Goal: Information Seeking & Learning: Learn about a topic

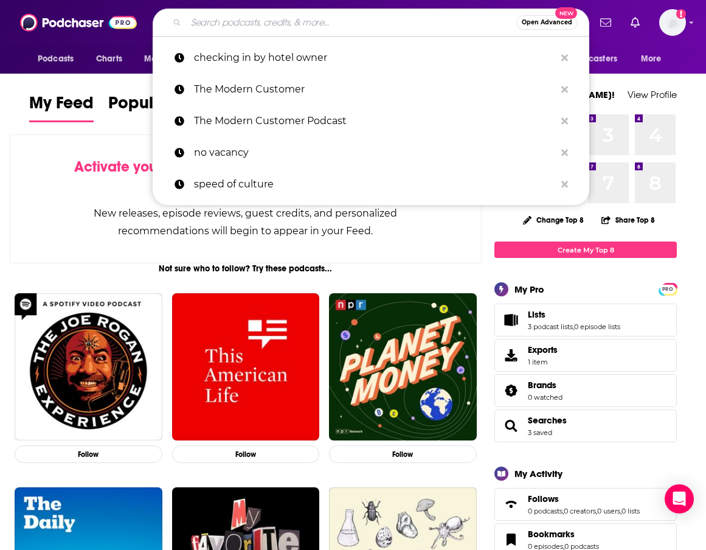
click at [207, 21] on input "Search podcasts, credits, & more..." at bounding box center [351, 22] width 330 height 19
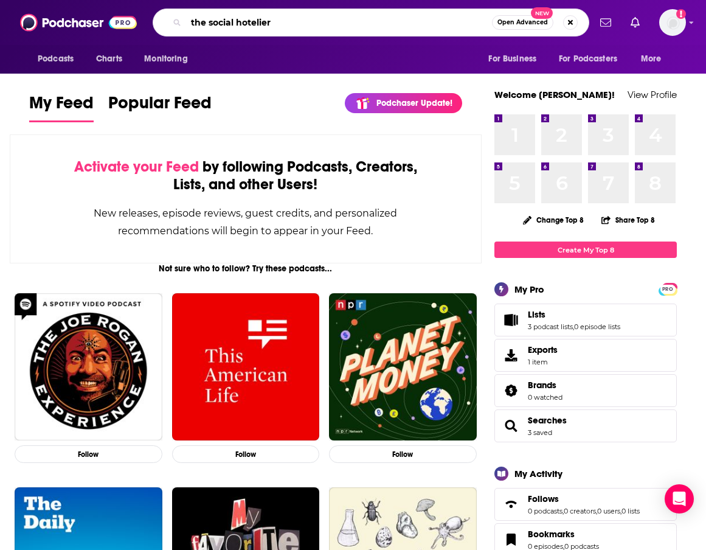
type input "the social hotelier"
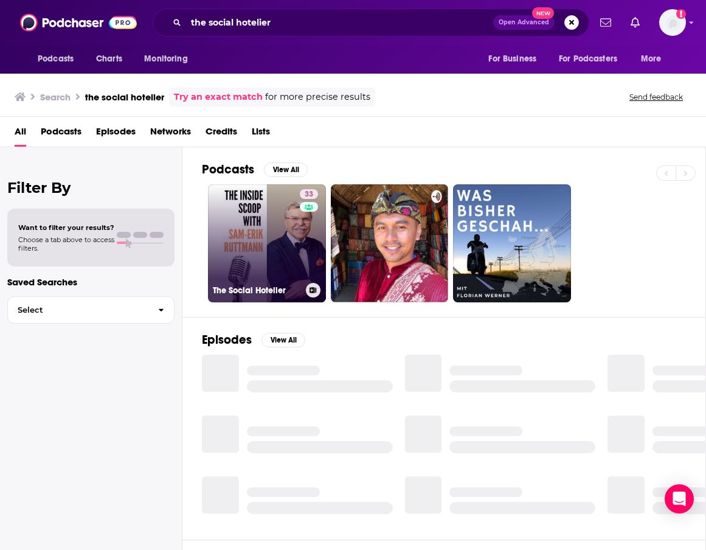
click at [243, 268] on link "33 The Social Hotelier" at bounding box center [267, 243] width 118 height 118
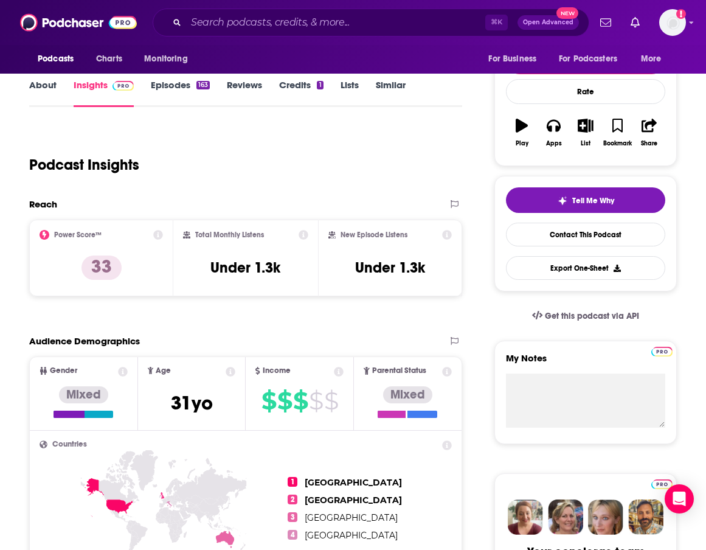
scroll to position [118, 0]
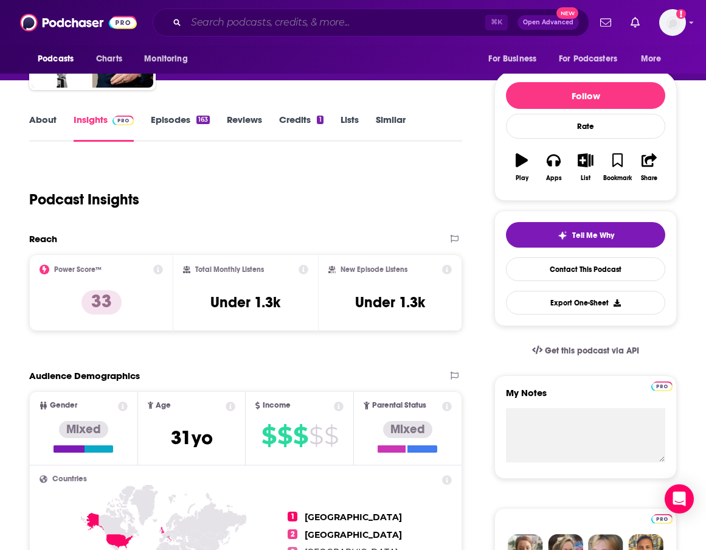
click at [212, 21] on input "Search podcasts, credits, & more..." at bounding box center [335, 22] width 299 height 19
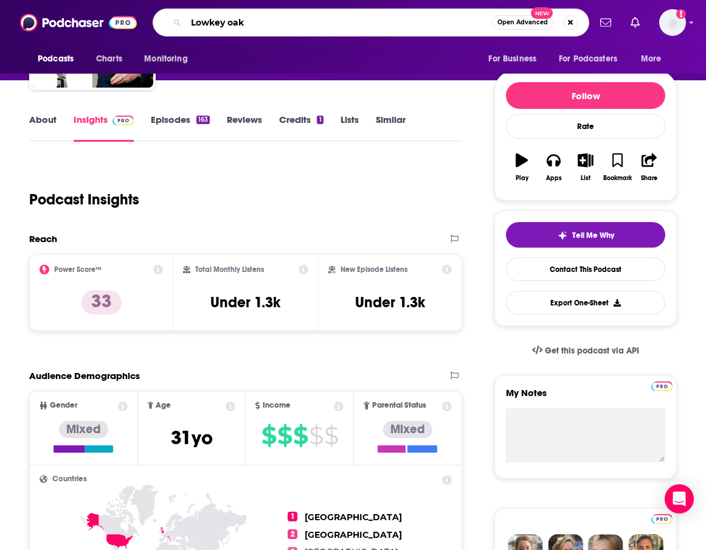
type input "Lowkey oaky"
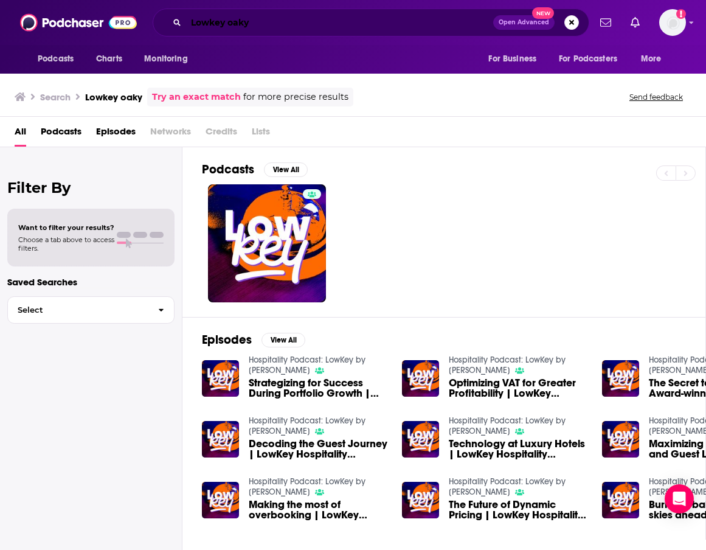
click at [218, 27] on input "Lowkey oaky" at bounding box center [339, 22] width 307 height 19
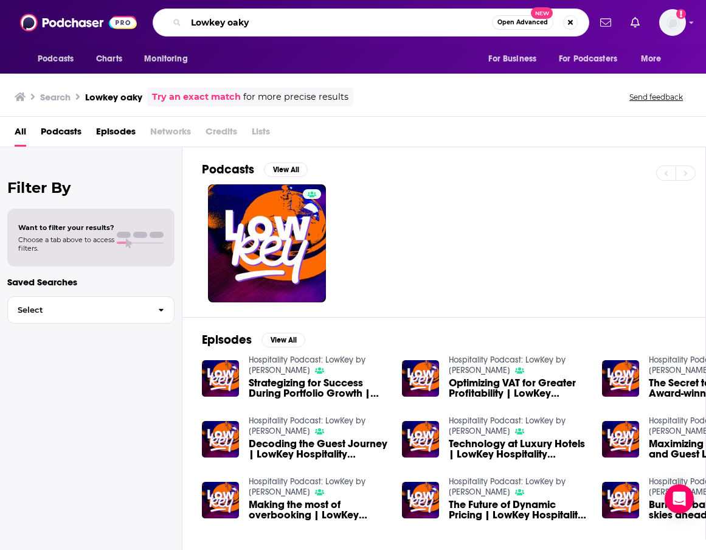
click at [218, 27] on input "Lowkey oaky" at bounding box center [339, 22] width 306 height 19
type input "Hospitality Poda"
click at [208, 370] on img "Strategizing for Success During Portfolio Growth | LowKey Podcast (ft. Jean Buc…" at bounding box center [220, 378] width 37 height 37
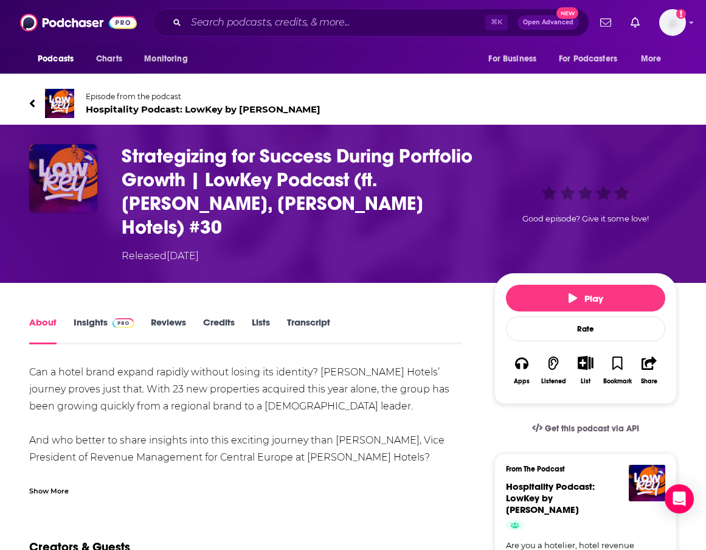
click at [74, 200] on img "Strategizing for Success During Portfolio Growth | LowKey Podcast (ft. Jean Buc…" at bounding box center [63, 178] width 68 height 68
click at [99, 316] on link "Insights" at bounding box center [104, 330] width 60 height 28
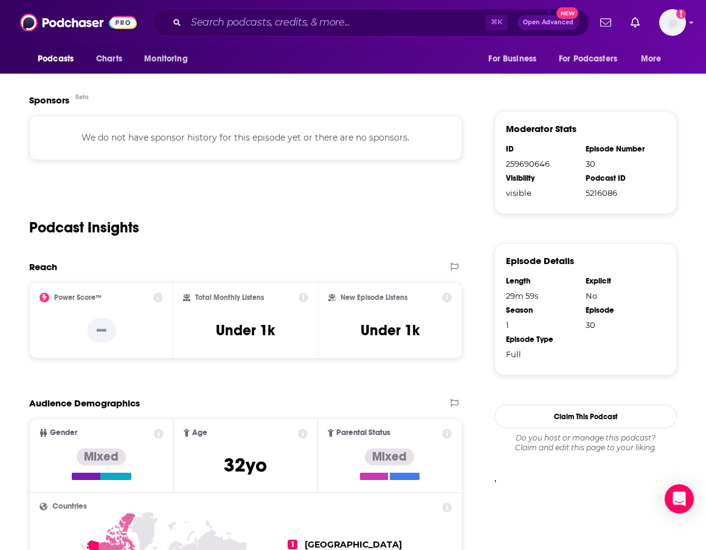
scroll to position [796, 0]
